Goal: Transaction & Acquisition: Purchase product/service

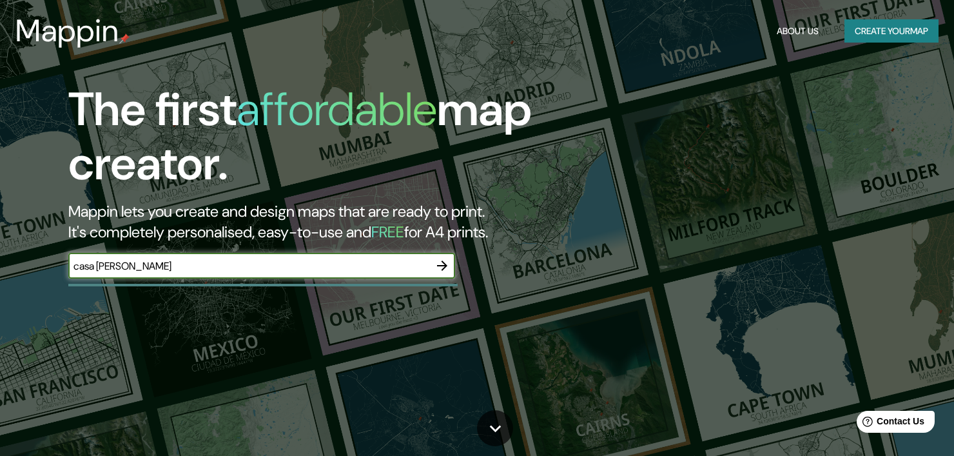
type input "casa [PERSON_NAME]"
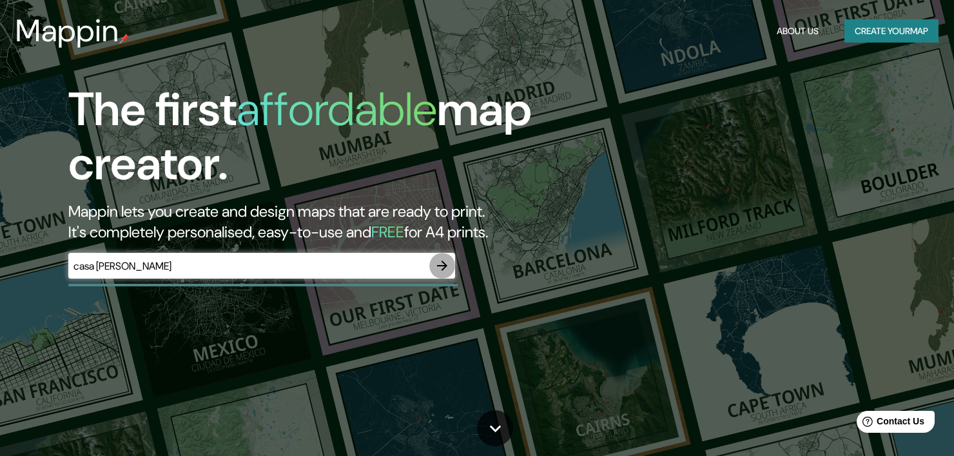
click at [448, 263] on icon "button" at bounding box center [442, 265] width 15 height 15
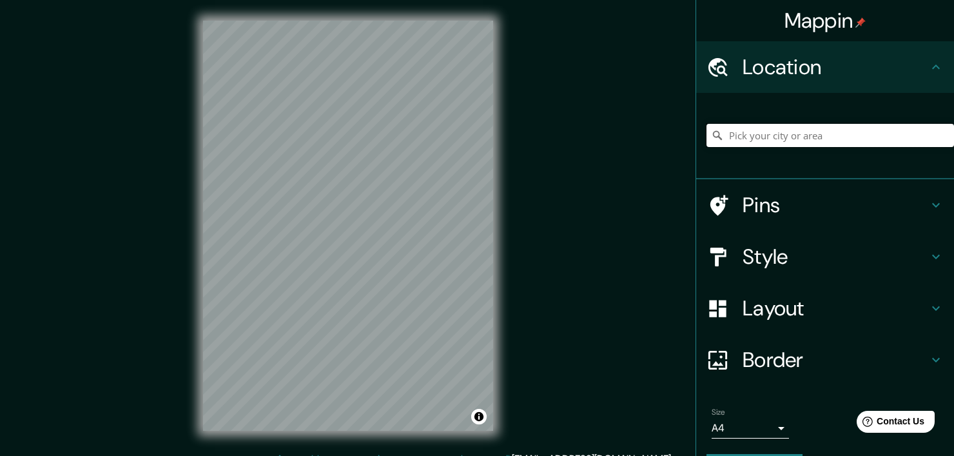
click at [742, 133] on input "Pick your city or area" at bounding box center [831, 135] width 248 height 23
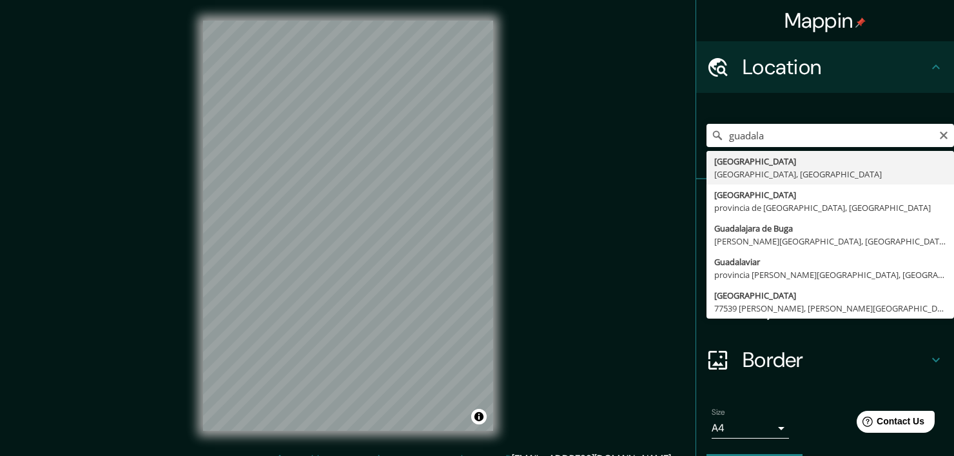
type input "[GEOGRAPHIC_DATA], [GEOGRAPHIC_DATA], [GEOGRAPHIC_DATA]"
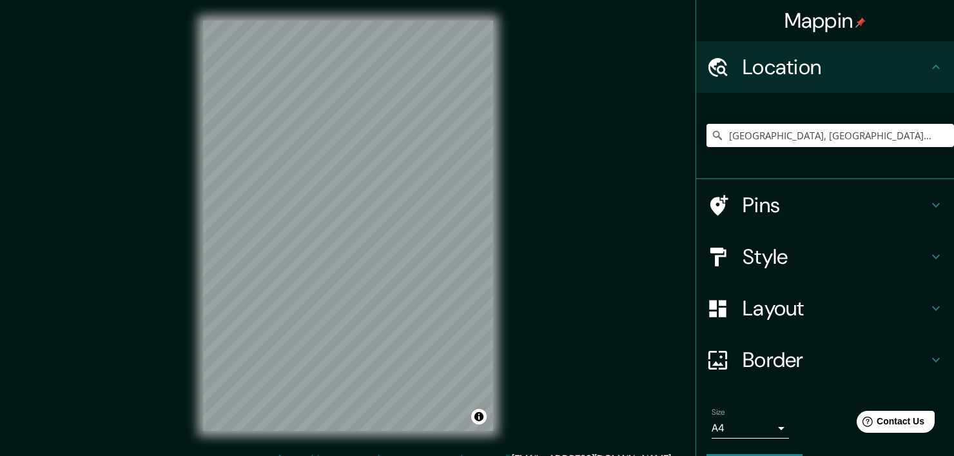
scroll to position [16, 0]
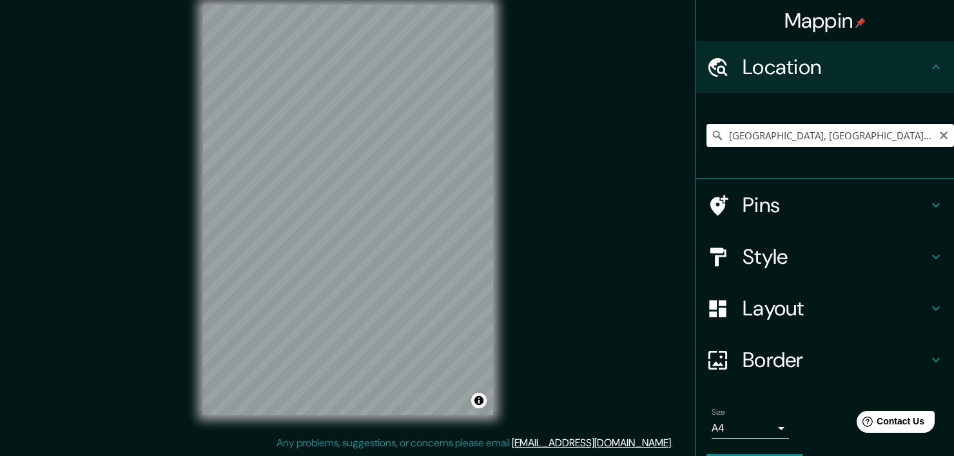
drag, startPoint x: 847, startPoint y: 133, endPoint x: 708, endPoint y: 144, distance: 139.7
click at [708, 144] on input "[GEOGRAPHIC_DATA], [GEOGRAPHIC_DATA], [GEOGRAPHIC_DATA]" at bounding box center [831, 135] width 248 height 23
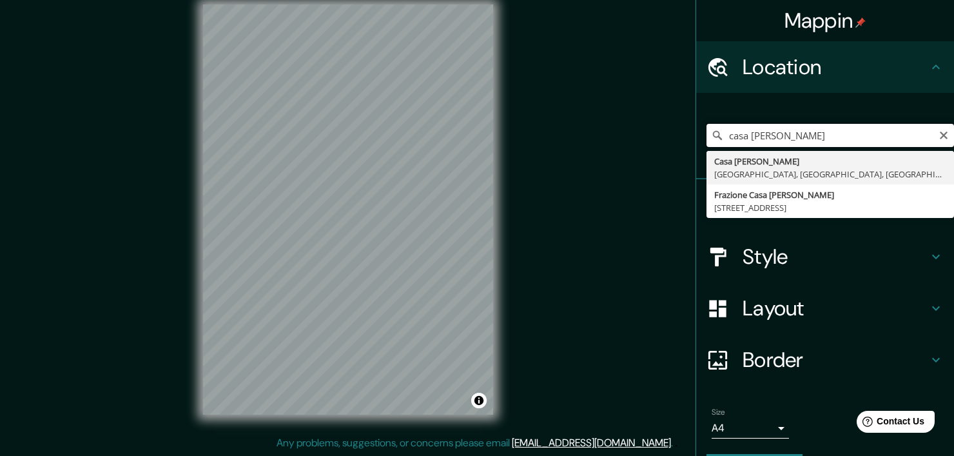
type input "casa [PERSON_NAME]"
drag, startPoint x: 674, startPoint y: 156, endPoint x: 647, endPoint y: 157, distance: 27.7
click at [647, 157] on div "Mappin Location [GEOGRAPHIC_DATA][PERSON_NAME] [GEOGRAPHIC_DATA][PERSON_NAME] […" at bounding box center [477, 220] width 954 height 472
drag, startPoint x: 801, startPoint y: 132, endPoint x: 693, endPoint y: 136, distance: 108.4
click at [696, 136] on div "casa [PERSON_NAME] Casa [PERSON_NAME] Avolasca, [GEOGRAPHIC_DATA], [GEOGRAPHIC_…" at bounding box center [825, 136] width 258 height 86
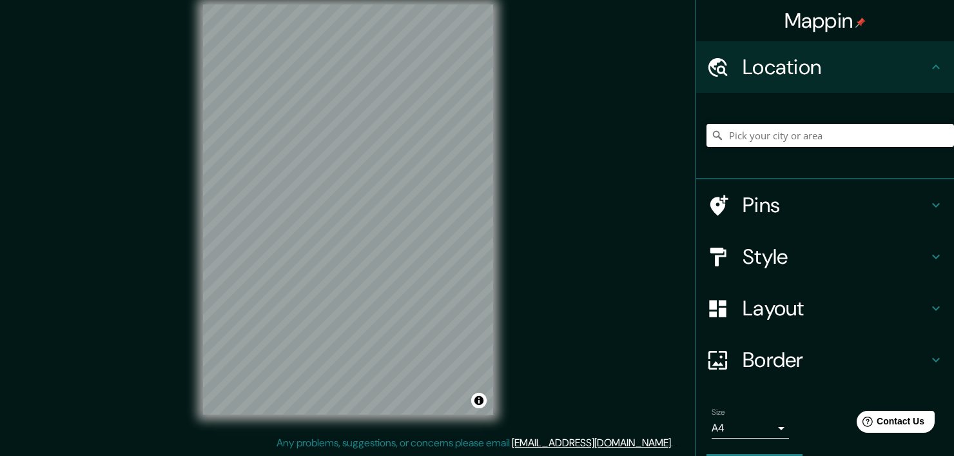
paste input "C. [PERSON_NAME][STREET_ADDRESS]"
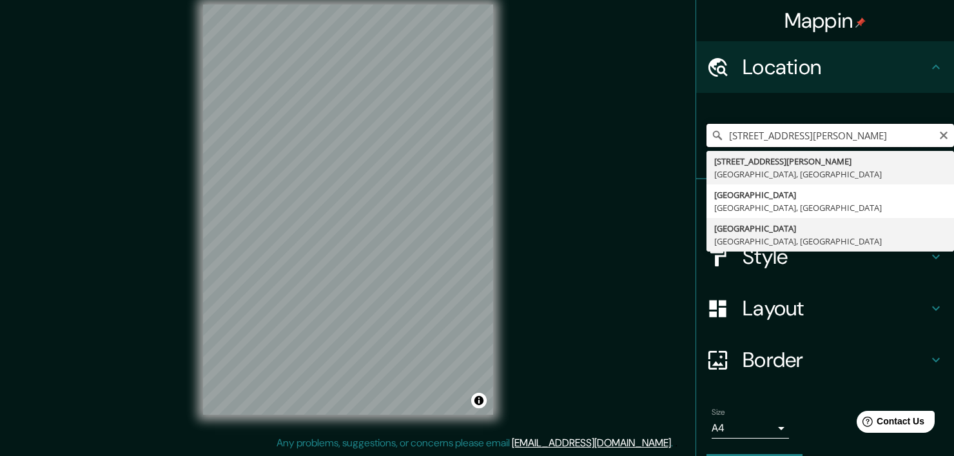
scroll to position [0, 0]
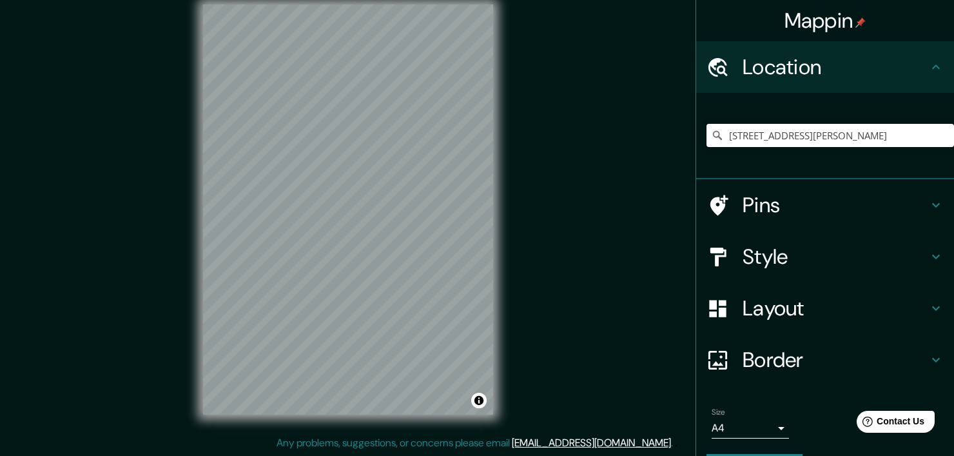
type input "[STREET_ADDRESS][PERSON_NAME]"
click at [781, 203] on h4 "Pins" at bounding box center [836, 205] width 186 height 26
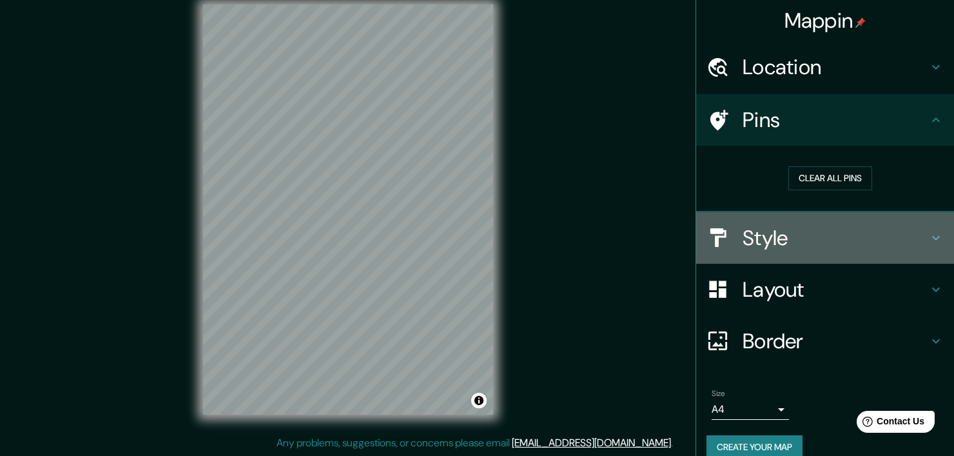
click at [815, 237] on h4 "Style" at bounding box center [836, 238] width 186 height 26
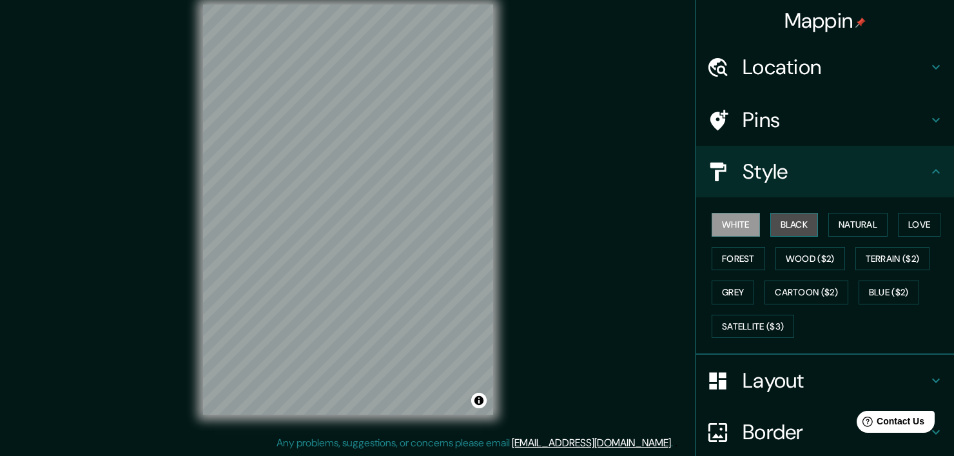
click at [788, 223] on button "Black" at bounding box center [795, 225] width 48 height 24
click at [834, 227] on button "Natural" at bounding box center [858, 225] width 59 height 24
click at [886, 218] on div "White Black Natural Love Forest Wood ($2) Terrain ($2) Grey Cartoon ($2) Blue (…" at bounding box center [831, 275] width 248 height 135
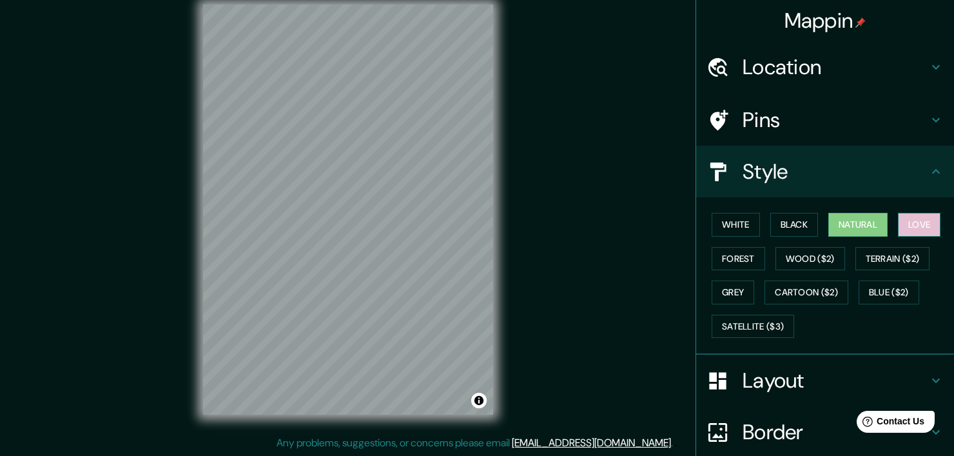
click at [909, 216] on button "Love" at bounding box center [919, 225] width 43 height 24
click at [737, 261] on button "Forest" at bounding box center [739, 259] width 54 height 24
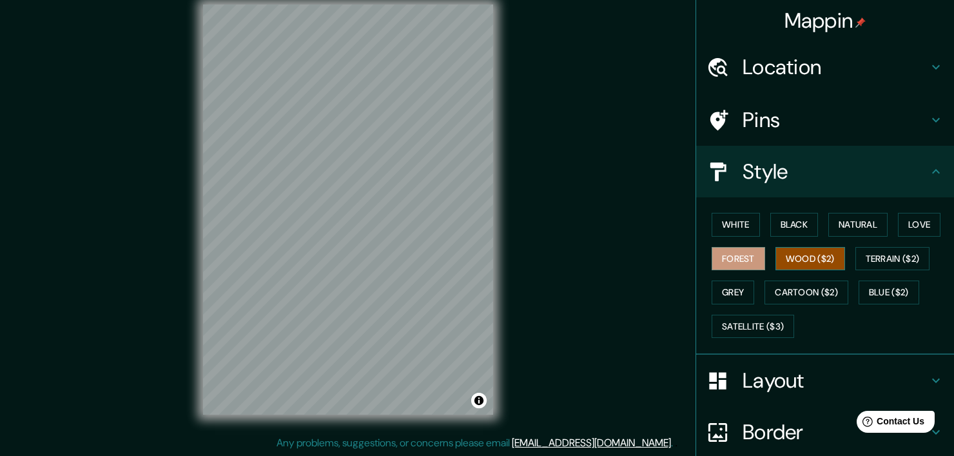
click at [801, 267] on button "Wood ($2)" at bounding box center [811, 259] width 70 height 24
click at [859, 255] on button "Terrain ($2)" at bounding box center [893, 259] width 75 height 24
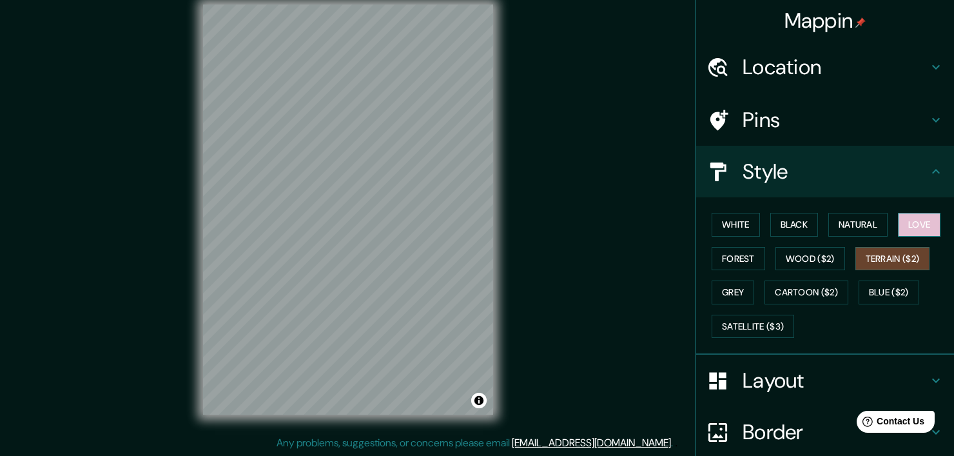
click at [898, 228] on button "Love" at bounding box center [919, 225] width 43 height 24
click at [631, 175] on div "Mappin Location [STREET_ADDRESS][PERSON_NAME] [STREET_ADDRESS][PERSON_NAME] Jal…" at bounding box center [477, 220] width 954 height 472
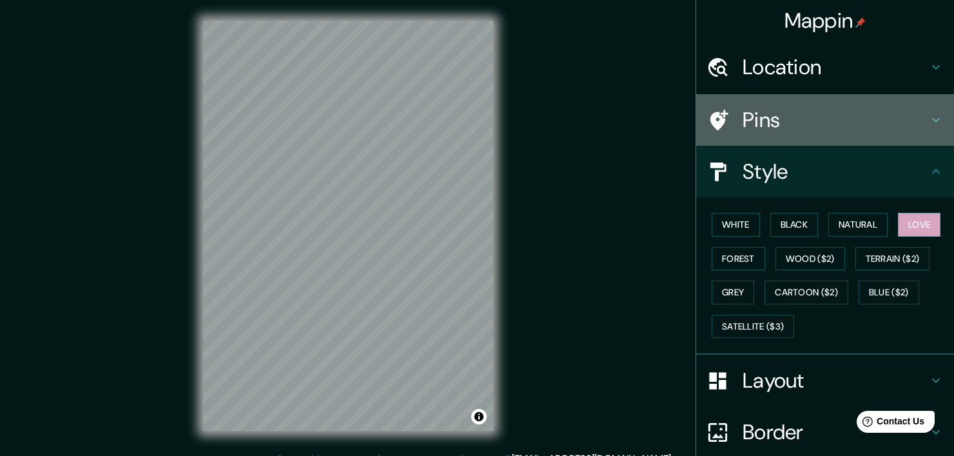
click at [809, 114] on h4 "Pins" at bounding box center [836, 120] width 186 height 26
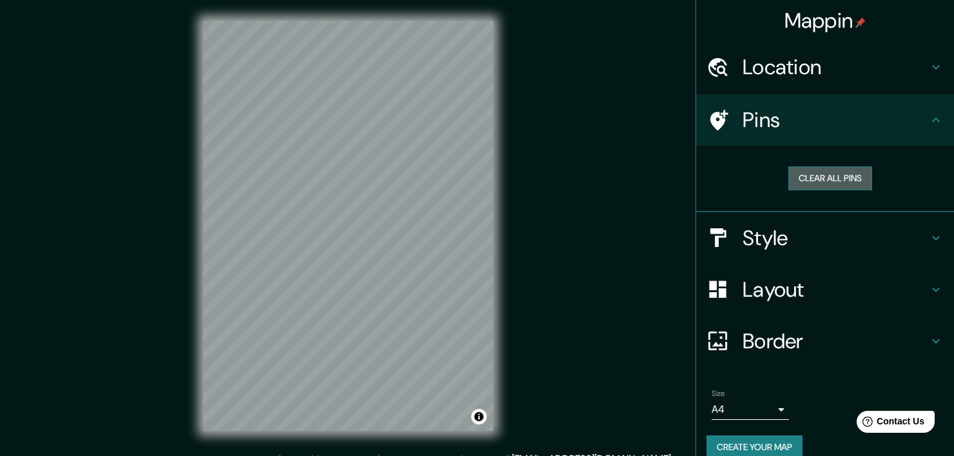
click at [834, 179] on button "Clear all pins" at bounding box center [831, 178] width 84 height 24
drag, startPoint x: 702, startPoint y: 119, endPoint x: 722, endPoint y: 126, distance: 21.4
click at [711, 119] on icon at bounding box center [720, 120] width 18 height 21
click at [881, 119] on h4 "Pins" at bounding box center [836, 120] width 186 height 26
click at [829, 175] on button "Clear all pins" at bounding box center [831, 178] width 84 height 24
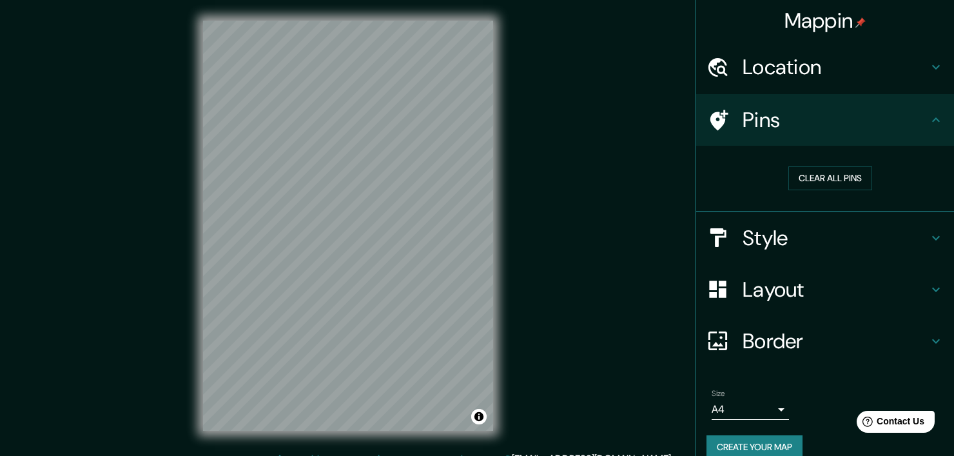
click at [768, 246] on h4 "Style" at bounding box center [836, 238] width 186 height 26
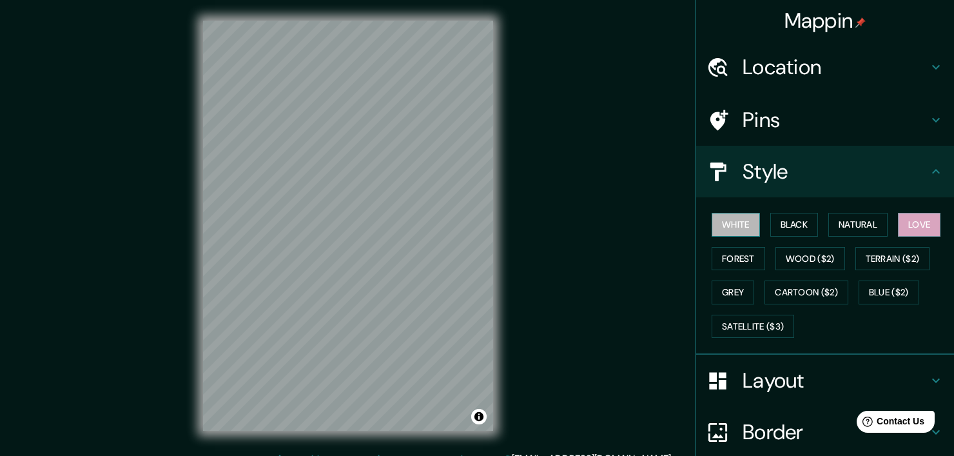
click at [724, 225] on button "White" at bounding box center [736, 225] width 48 height 24
click at [796, 222] on button "Black" at bounding box center [795, 225] width 48 height 24
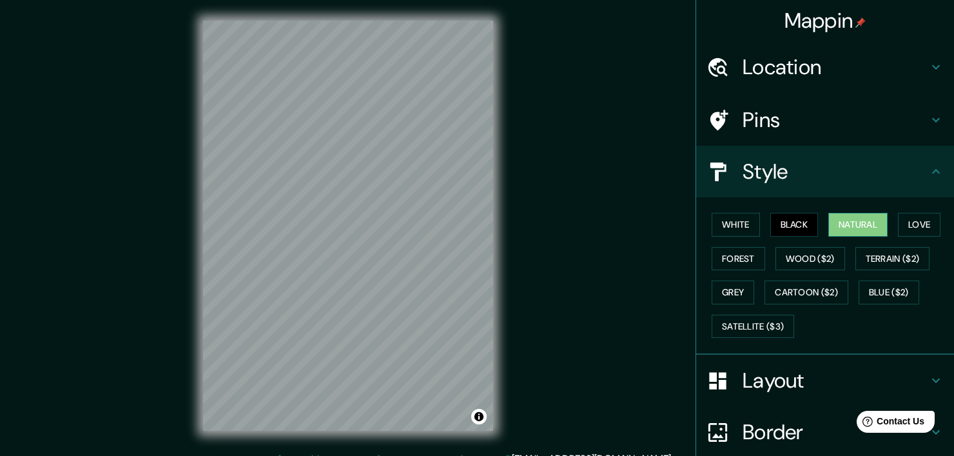
click at [837, 223] on button "Natural" at bounding box center [858, 225] width 59 height 24
click at [744, 221] on button "White" at bounding box center [736, 225] width 48 height 24
click at [850, 229] on button "Natural" at bounding box center [858, 225] width 59 height 24
click at [907, 224] on button "Love" at bounding box center [919, 225] width 43 height 24
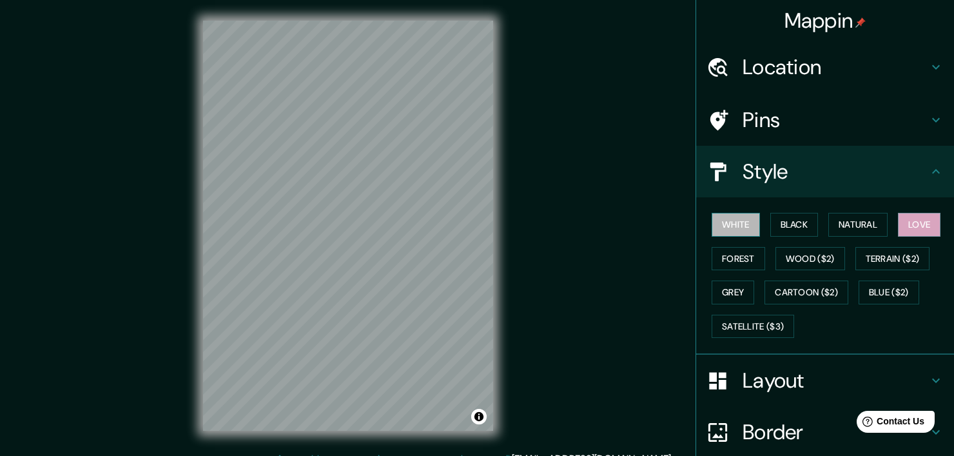
click at [726, 224] on button "White" at bounding box center [736, 225] width 48 height 24
click at [915, 221] on button "Love" at bounding box center [919, 225] width 43 height 24
click at [798, 368] on h4 "Layout" at bounding box center [836, 381] width 186 height 26
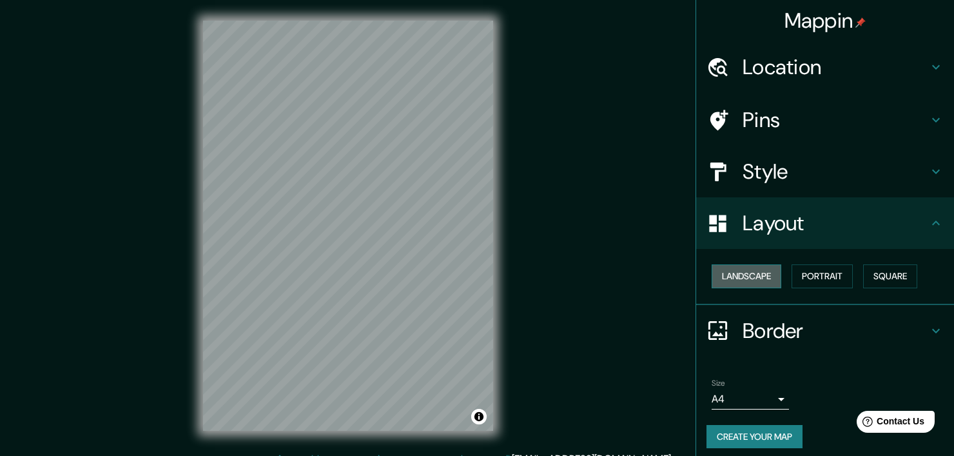
click at [747, 273] on button "Landscape" at bounding box center [747, 276] width 70 height 24
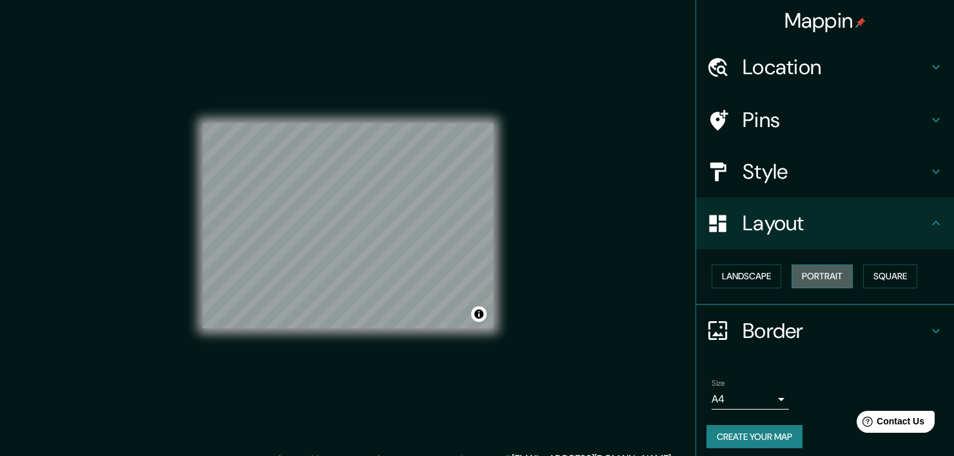
click at [831, 275] on button "Portrait" at bounding box center [822, 276] width 61 height 24
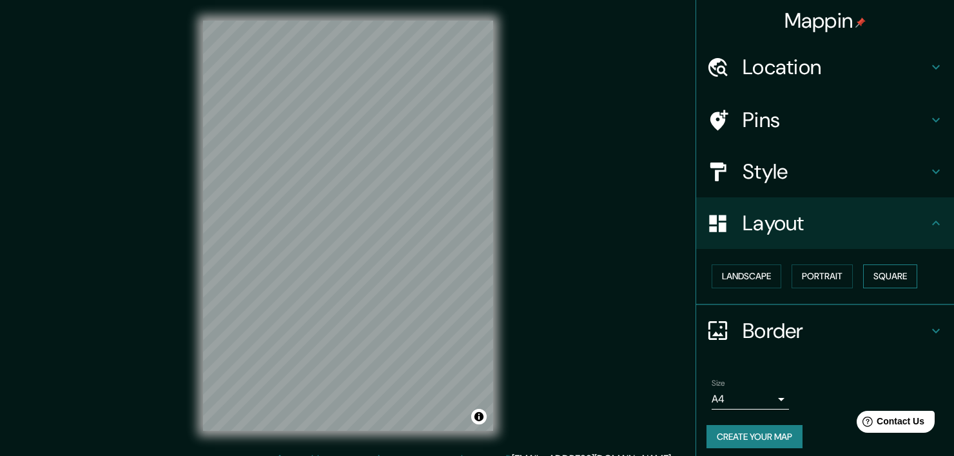
click at [868, 277] on button "Square" at bounding box center [890, 276] width 54 height 24
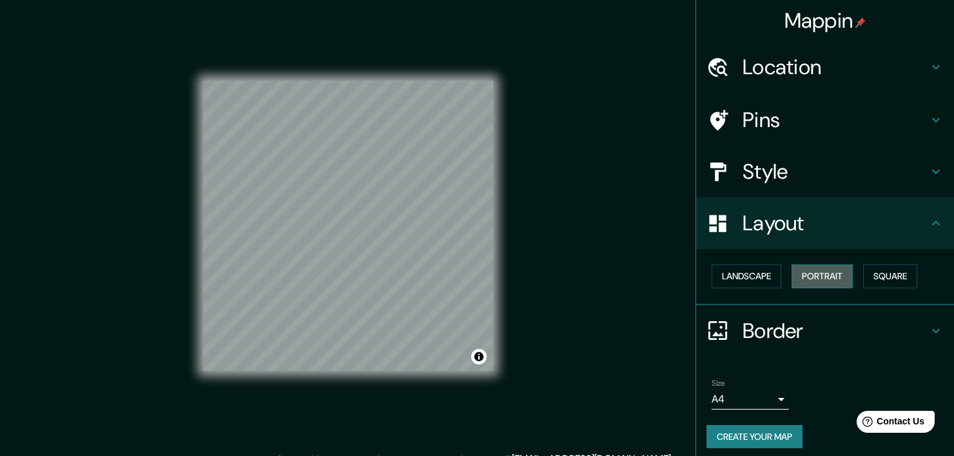
click at [809, 274] on button "Portrait" at bounding box center [822, 276] width 61 height 24
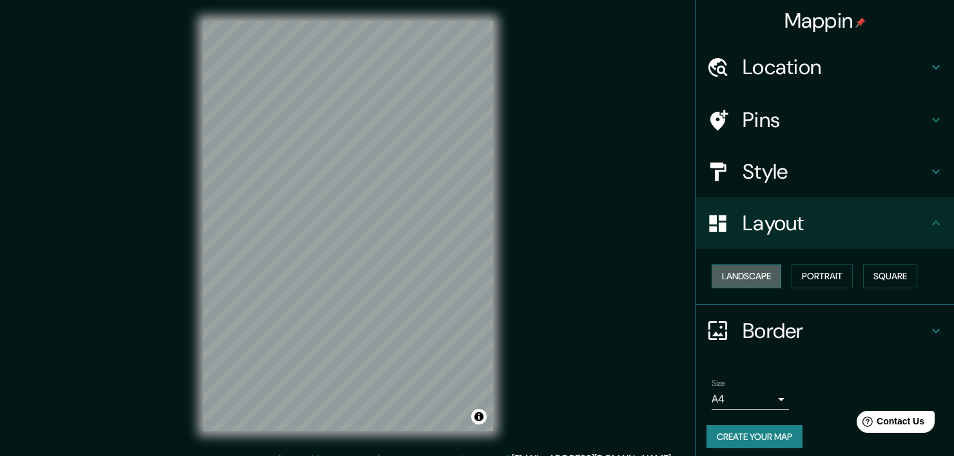
click at [751, 282] on button "Landscape" at bounding box center [747, 276] width 70 height 24
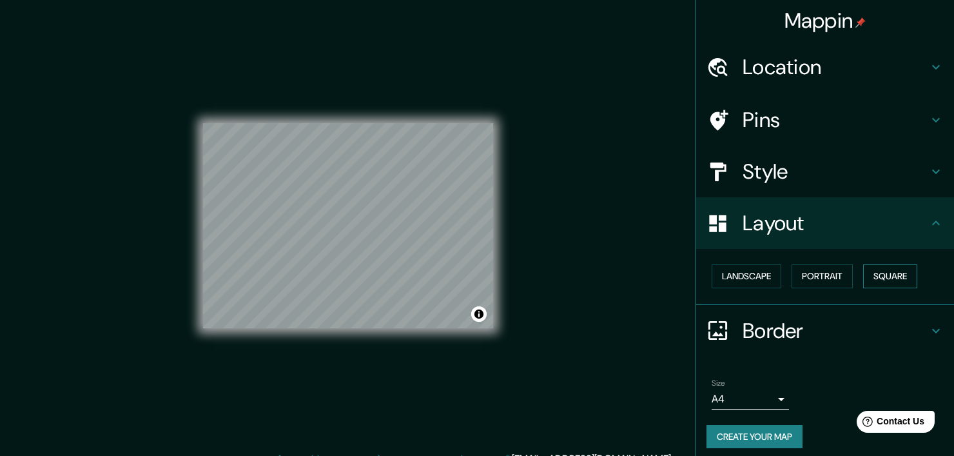
click at [896, 276] on button "Square" at bounding box center [890, 276] width 54 height 24
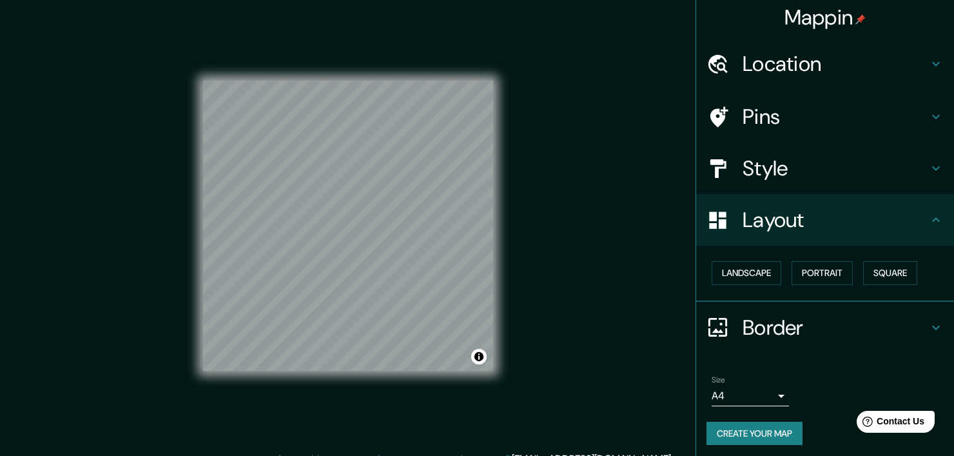
scroll to position [6, 0]
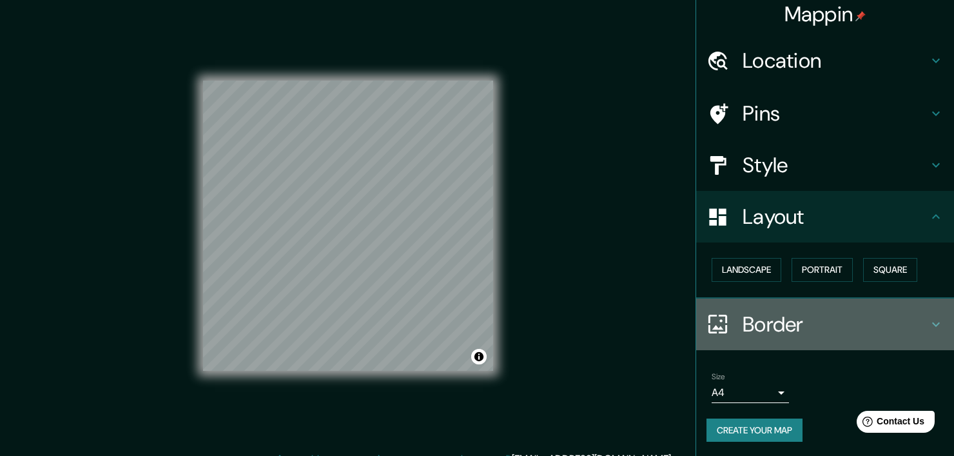
click at [896, 322] on h4 "Border" at bounding box center [836, 324] width 186 height 26
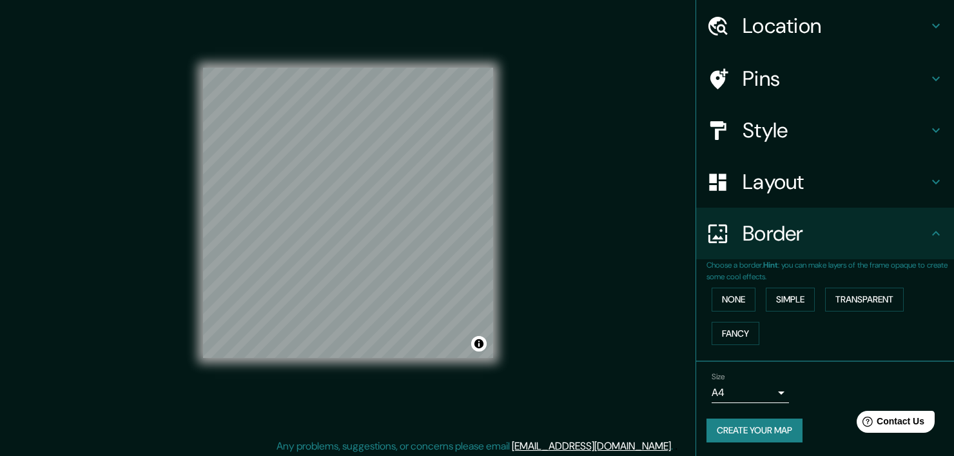
scroll to position [16, 0]
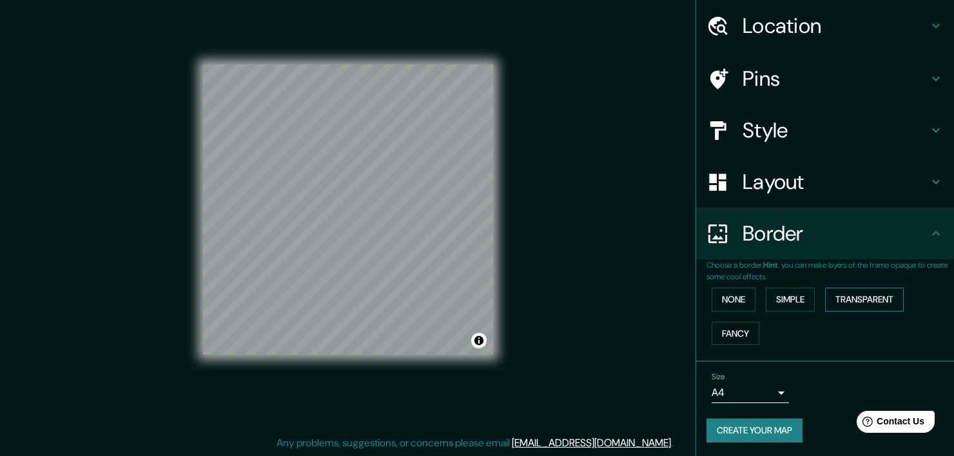
click at [845, 299] on button "Transparent" at bounding box center [864, 300] width 79 height 24
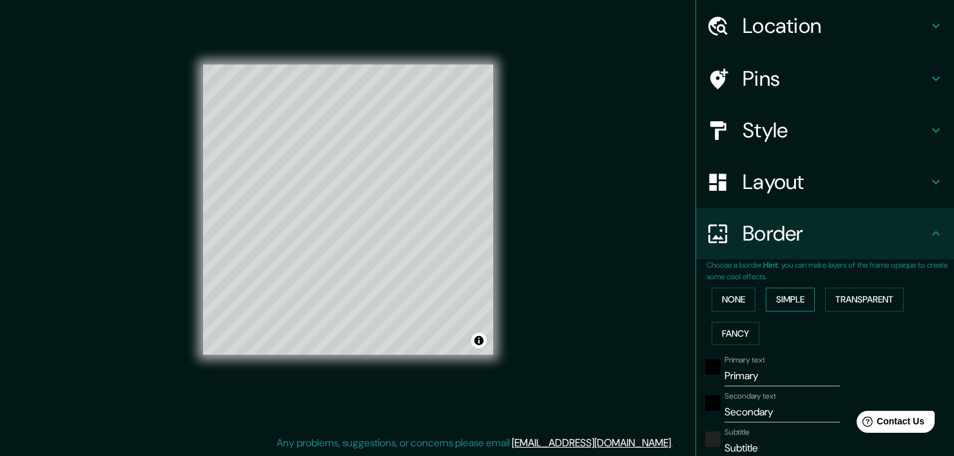
click at [784, 304] on button "Simple" at bounding box center [790, 300] width 49 height 24
click at [742, 329] on button "Fancy" at bounding box center [736, 334] width 48 height 24
click at [739, 292] on button "None" at bounding box center [734, 300] width 44 height 24
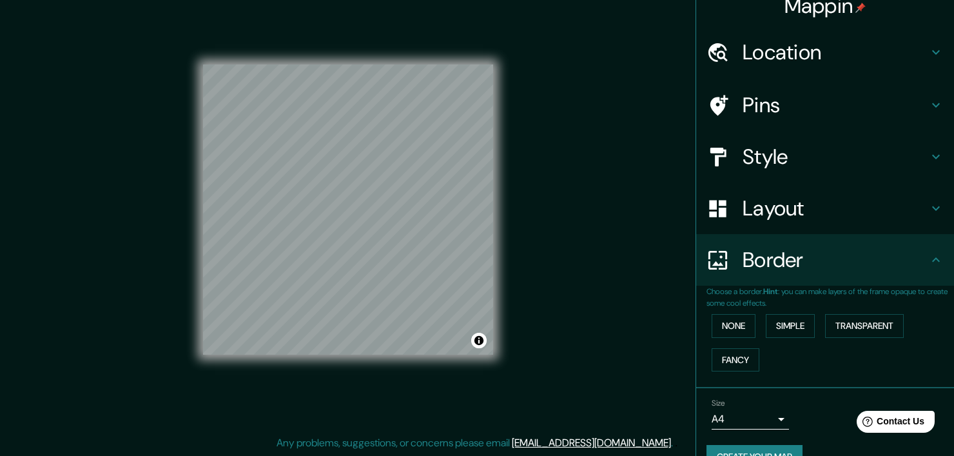
scroll to position [0, 0]
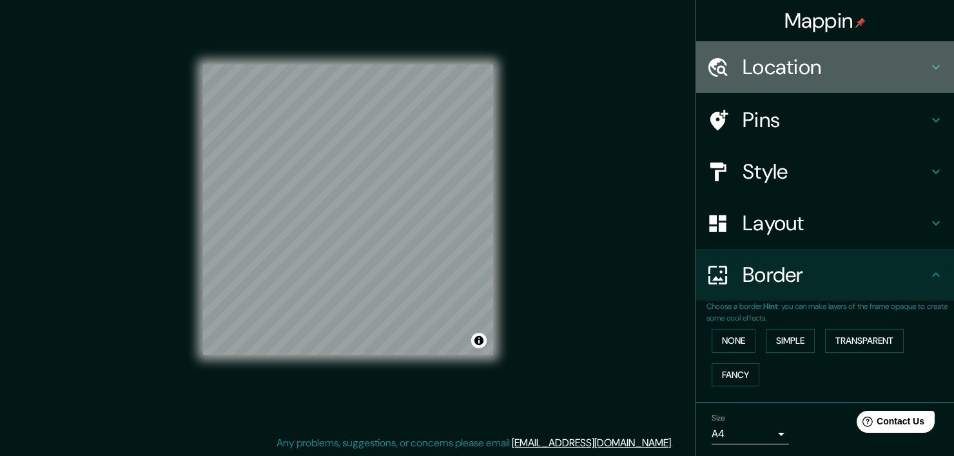
click at [807, 71] on h4 "Location" at bounding box center [836, 67] width 186 height 26
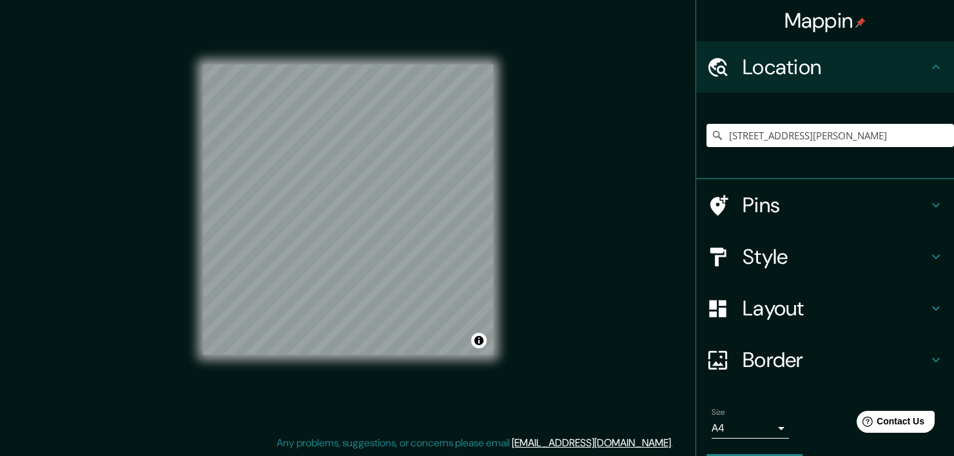
click at [780, 240] on div "Style" at bounding box center [825, 257] width 258 height 52
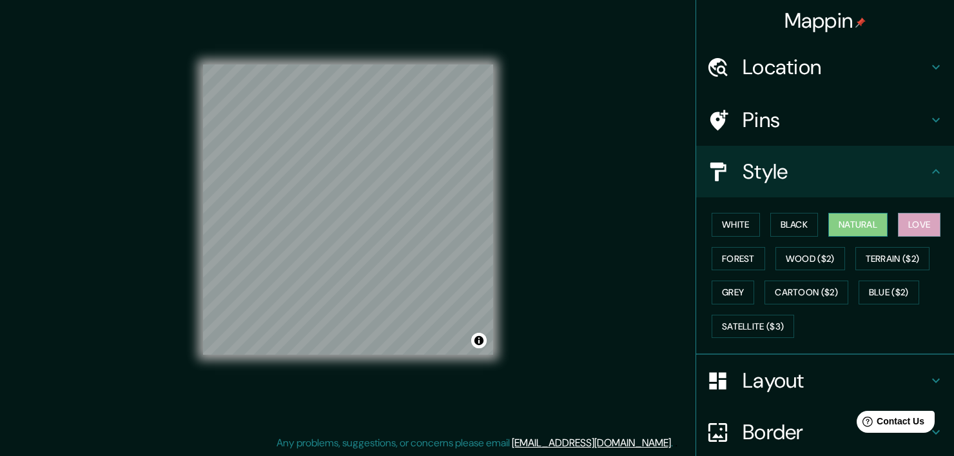
click at [849, 217] on button "Natural" at bounding box center [858, 225] width 59 height 24
click at [728, 260] on button "Forest" at bounding box center [739, 259] width 54 height 24
click at [904, 222] on button "Love" at bounding box center [919, 225] width 43 height 24
click at [791, 222] on button "Black" at bounding box center [795, 225] width 48 height 24
click at [834, 224] on button "Natural" at bounding box center [858, 225] width 59 height 24
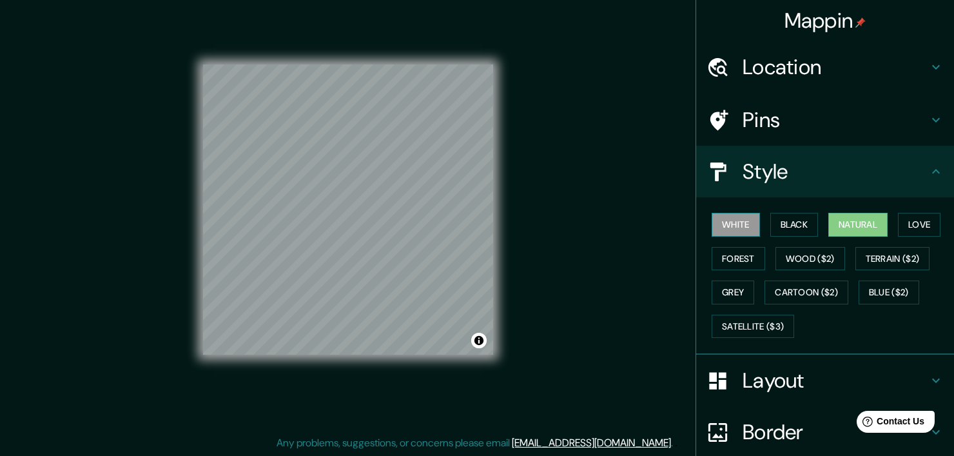
click at [742, 226] on button "White" at bounding box center [736, 225] width 48 height 24
click at [829, 228] on button "Natural" at bounding box center [858, 225] width 59 height 24
click at [734, 215] on button "White" at bounding box center [736, 225] width 48 height 24
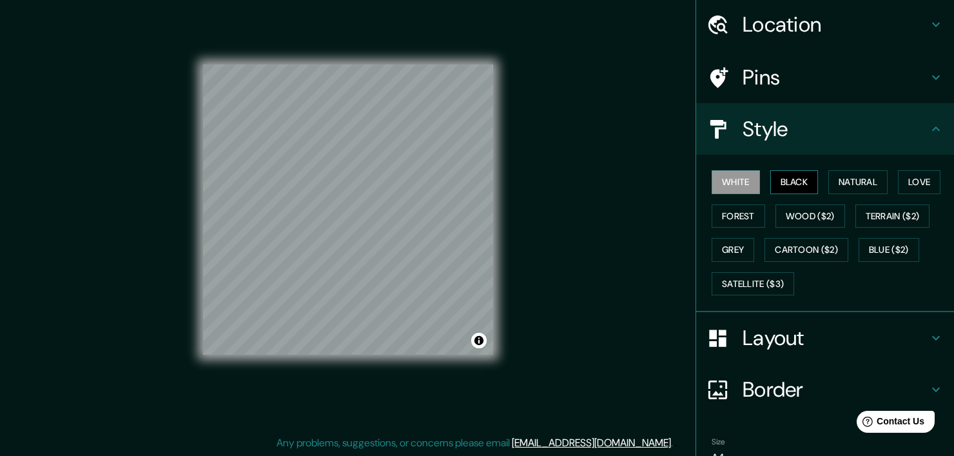
scroll to position [107, 0]
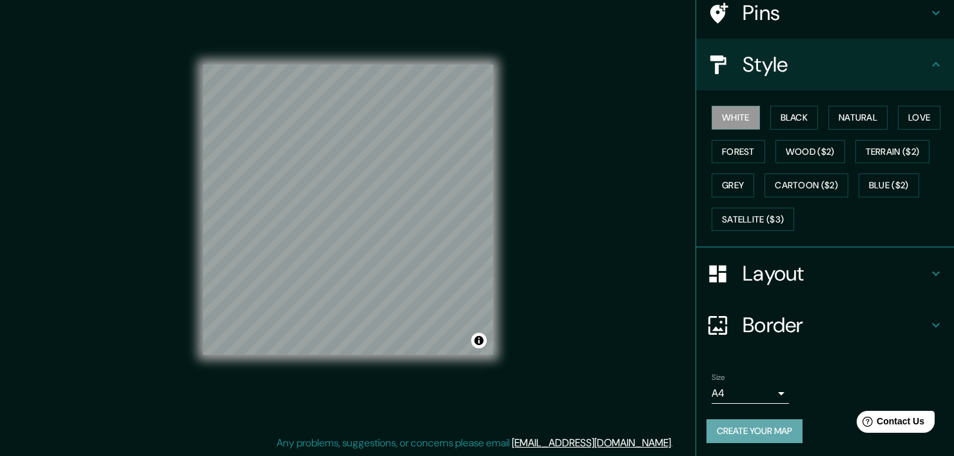
click at [775, 427] on button "Create your map" at bounding box center [755, 431] width 96 height 24
click at [561, 104] on div "Mappin Location [STREET_ADDRESS][PERSON_NAME] [STREET_ADDRESS][PERSON_NAME] Jal…" at bounding box center [477, 220] width 954 height 472
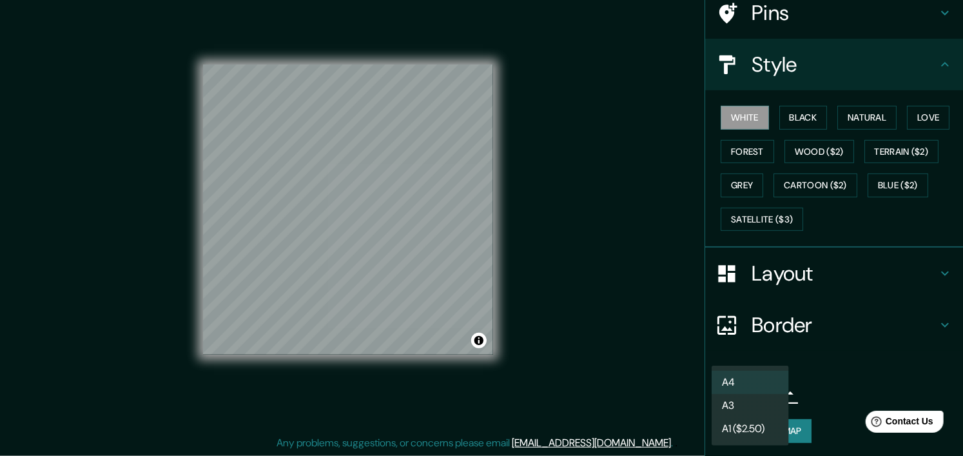
click at [775, 391] on body "Mappin Location [STREET_ADDRESS][PERSON_NAME] [STREET_ADDRESS][PERSON_NAME] Jal…" at bounding box center [481, 212] width 963 height 456
click at [767, 400] on li "A3" at bounding box center [750, 405] width 77 height 23
type input "a4"
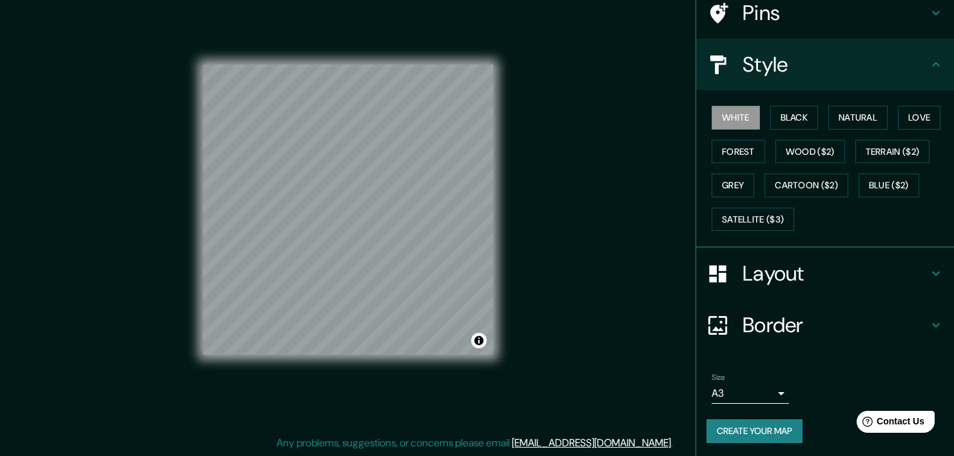
click at [772, 278] on h4 "Layout" at bounding box center [836, 273] width 186 height 26
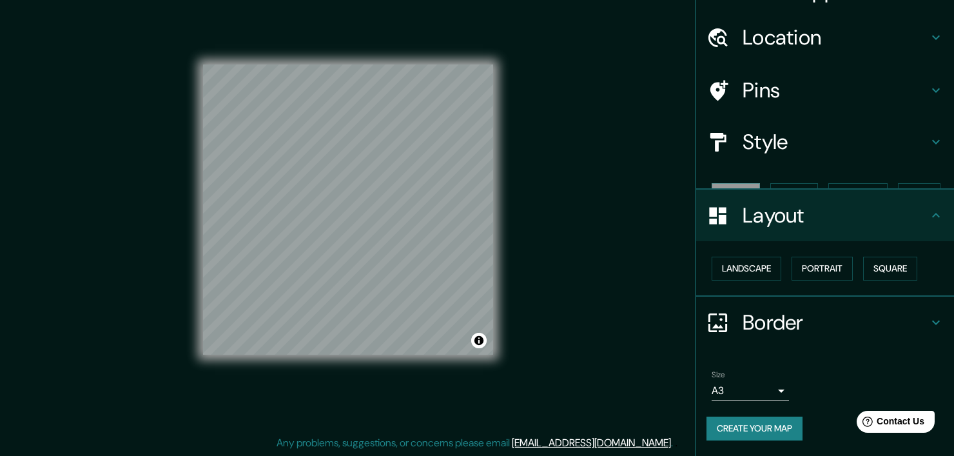
scroll to position [6, 0]
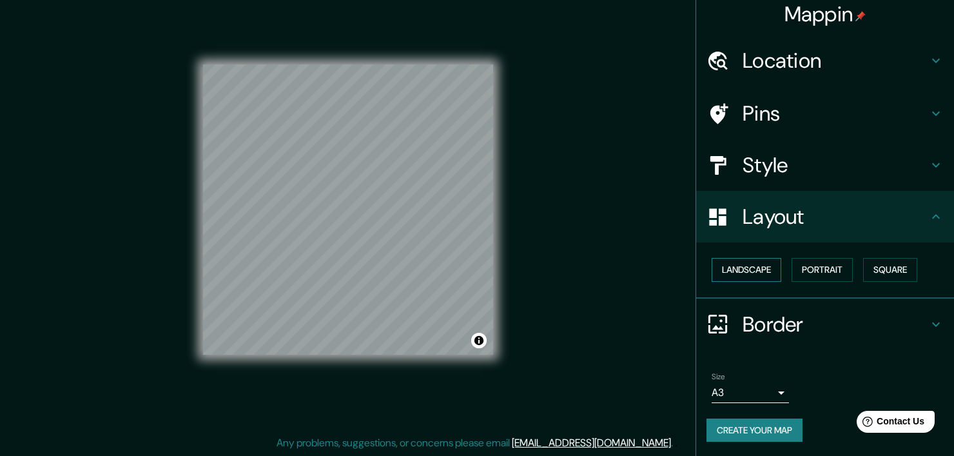
click at [755, 264] on button "Landscape" at bounding box center [747, 270] width 70 height 24
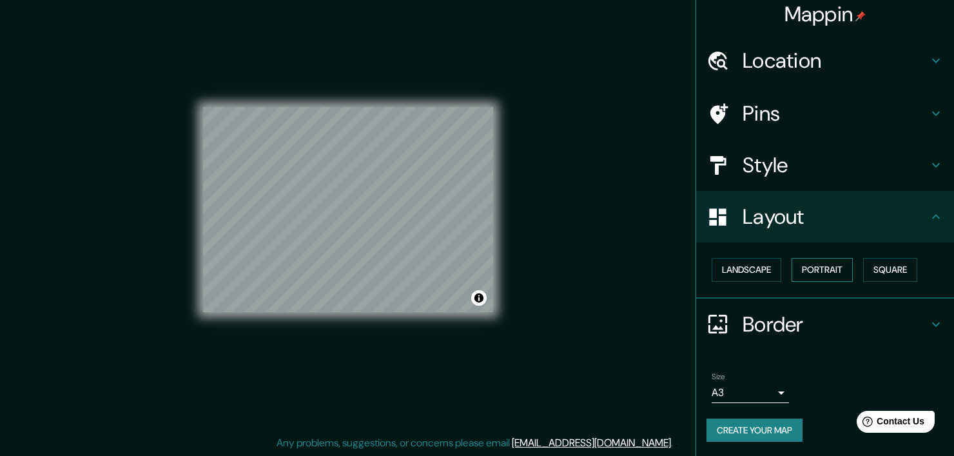
click at [802, 265] on button "Portrait" at bounding box center [822, 270] width 61 height 24
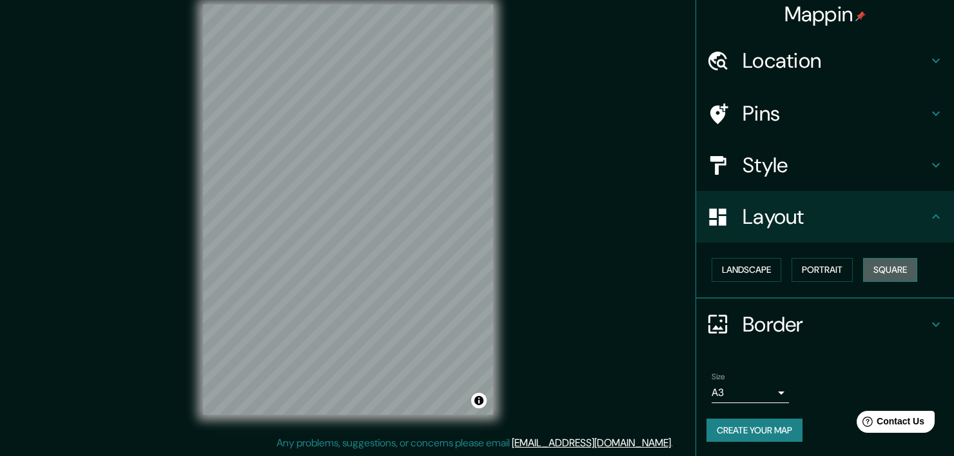
click at [870, 268] on button "Square" at bounding box center [890, 270] width 54 height 24
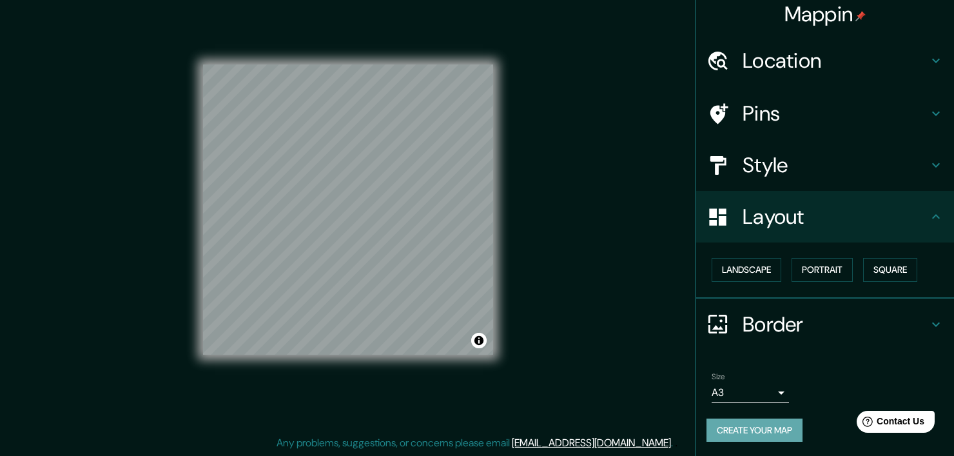
click at [752, 423] on button "Create your map" at bounding box center [755, 430] width 96 height 24
click at [479, 342] on button "Toggle attribution" at bounding box center [478, 340] width 15 height 15
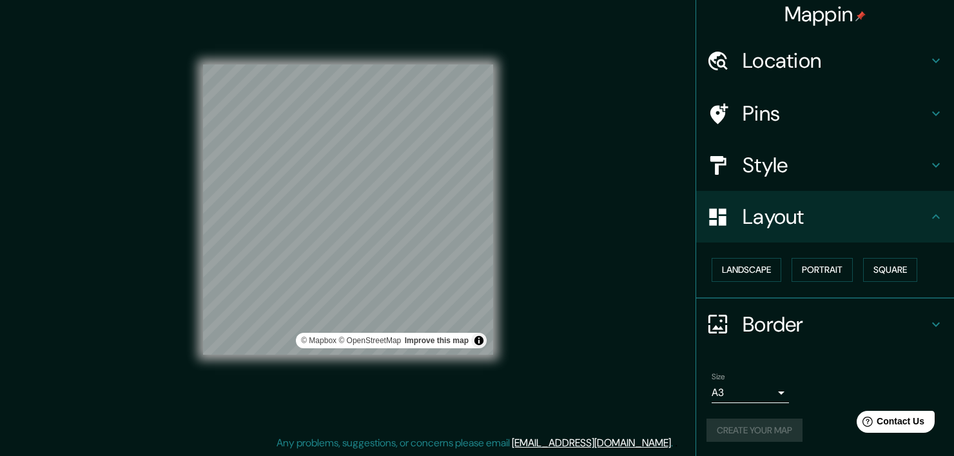
click at [529, 300] on div "Mappin Location [STREET_ADDRESS][PERSON_NAME] [STREET_ADDRESS][PERSON_NAME] Jal…" at bounding box center [477, 220] width 954 height 472
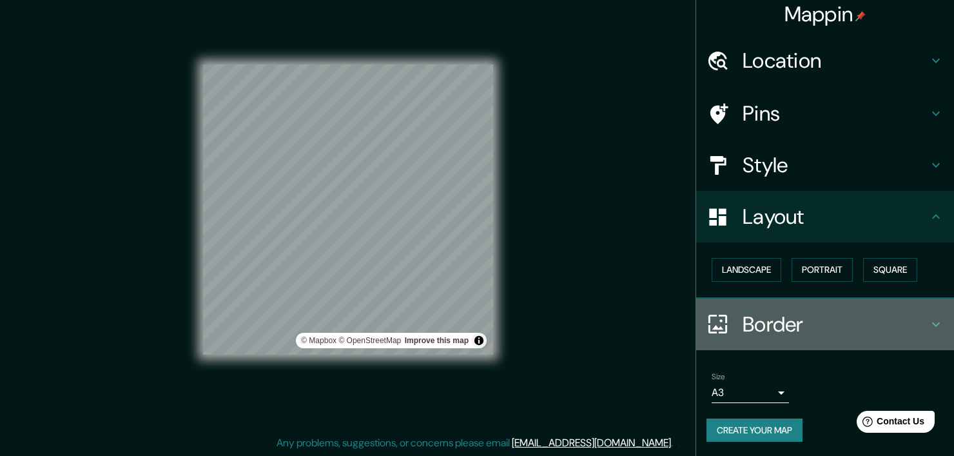
click at [858, 318] on h4 "Border" at bounding box center [836, 324] width 186 height 26
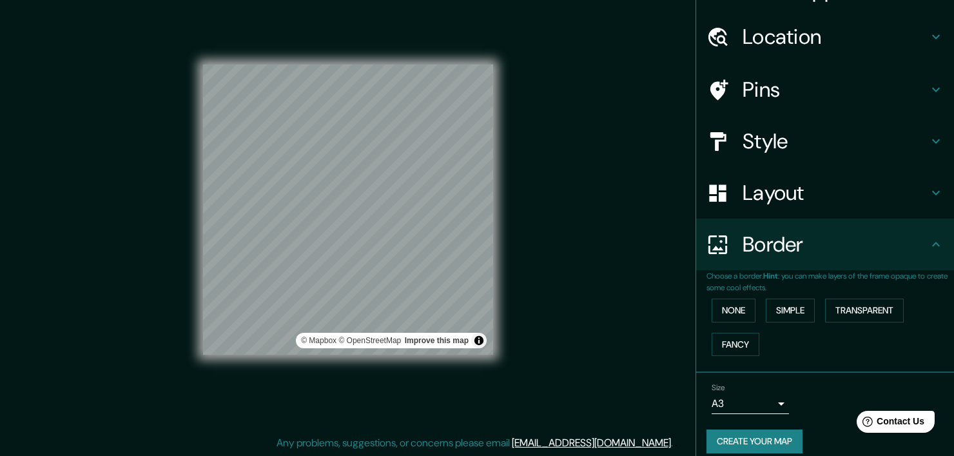
scroll to position [41, 0]
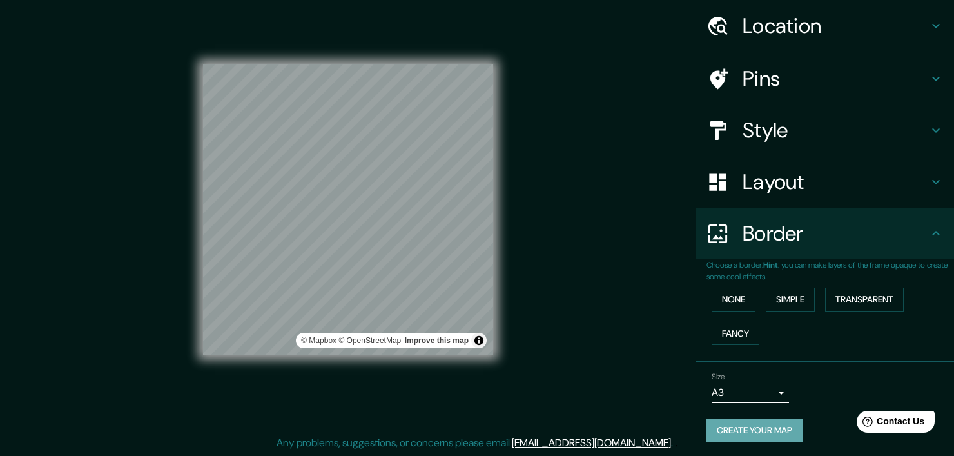
click at [742, 426] on button "Create your map" at bounding box center [755, 430] width 96 height 24
click at [625, 296] on div "Mappin Location [STREET_ADDRESS][PERSON_NAME] [STREET_ADDRESS][PERSON_NAME] Jal…" at bounding box center [477, 220] width 954 height 472
click at [478, 342] on button "Toggle attribution" at bounding box center [478, 340] width 15 height 15
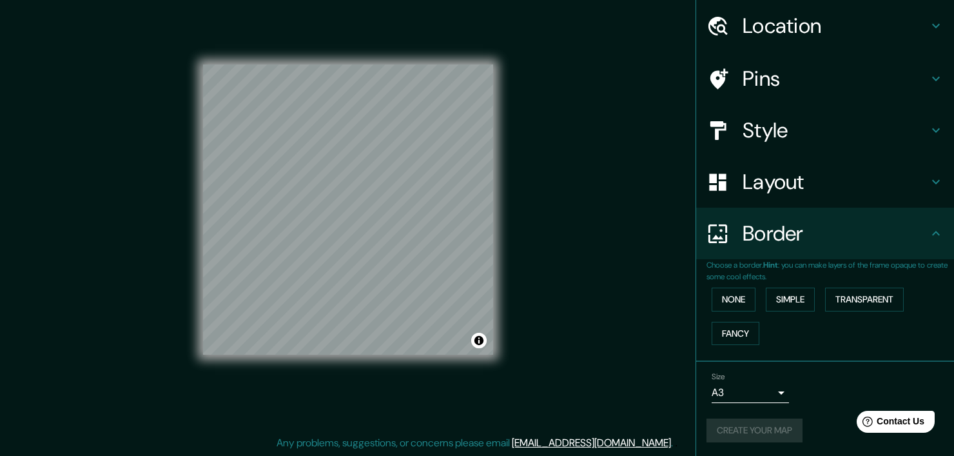
click at [562, 341] on div "Mappin Location [STREET_ADDRESS][PERSON_NAME] [STREET_ADDRESS][PERSON_NAME] Jal…" at bounding box center [477, 220] width 954 height 472
